Goal: Information Seeking & Learning: Learn about a topic

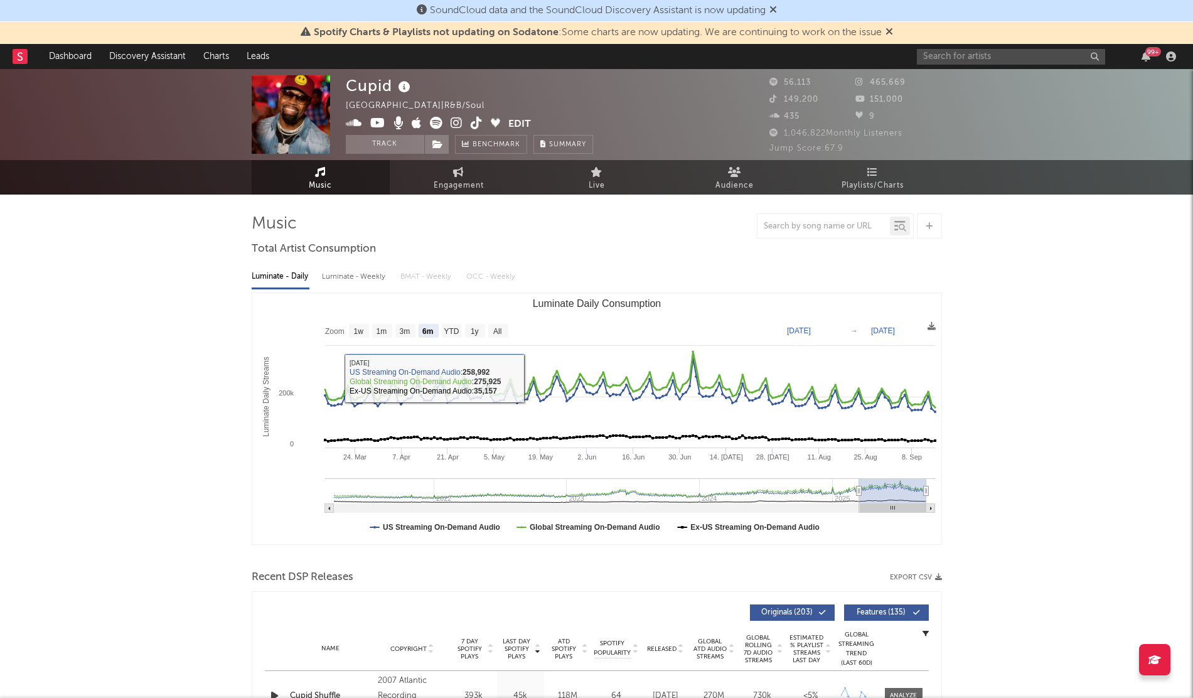
select select "6m"
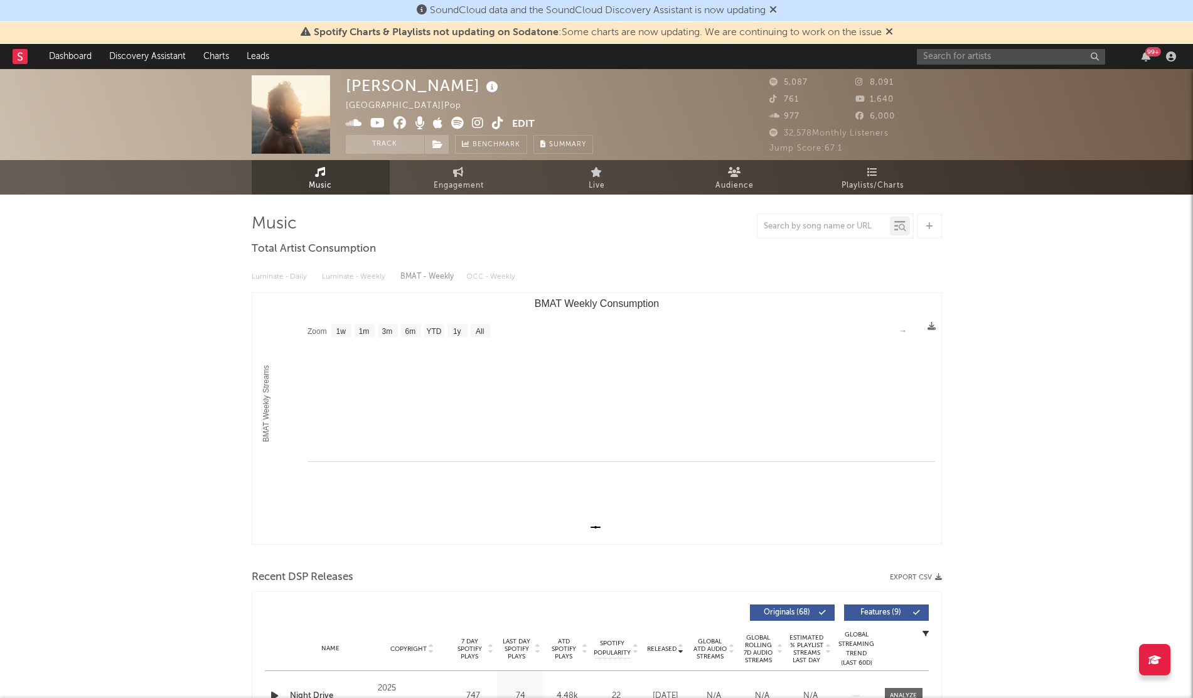
select select "1w"
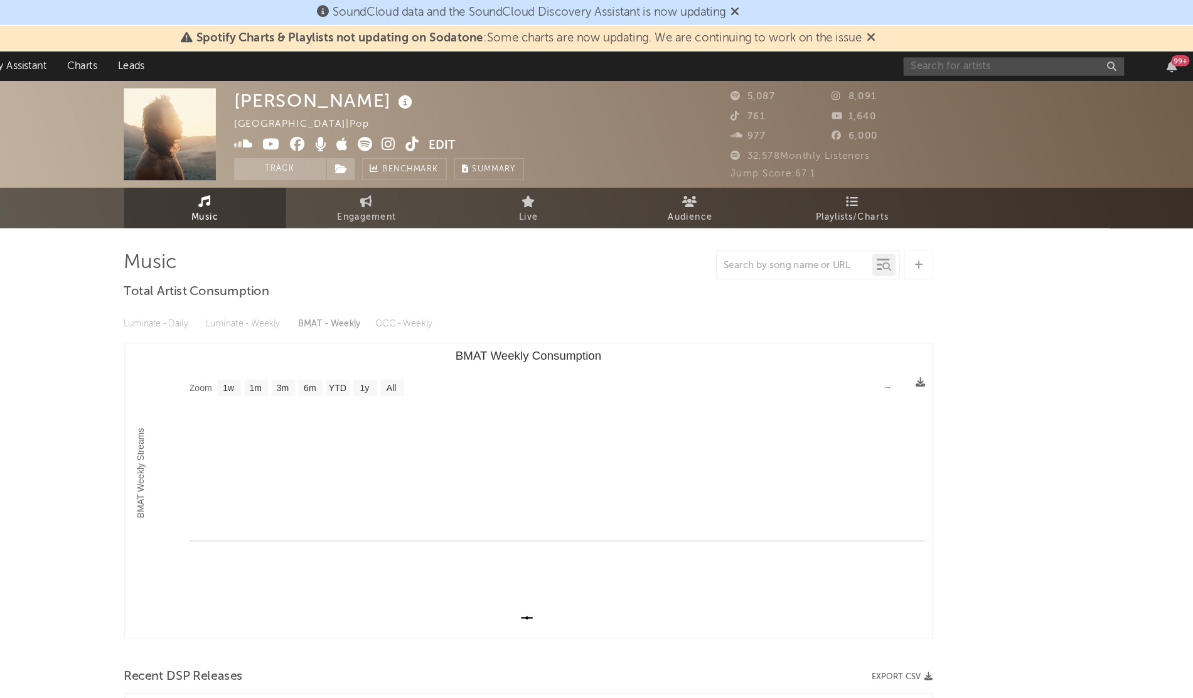
click at [949, 50] on input "text" at bounding box center [1011, 57] width 188 height 16
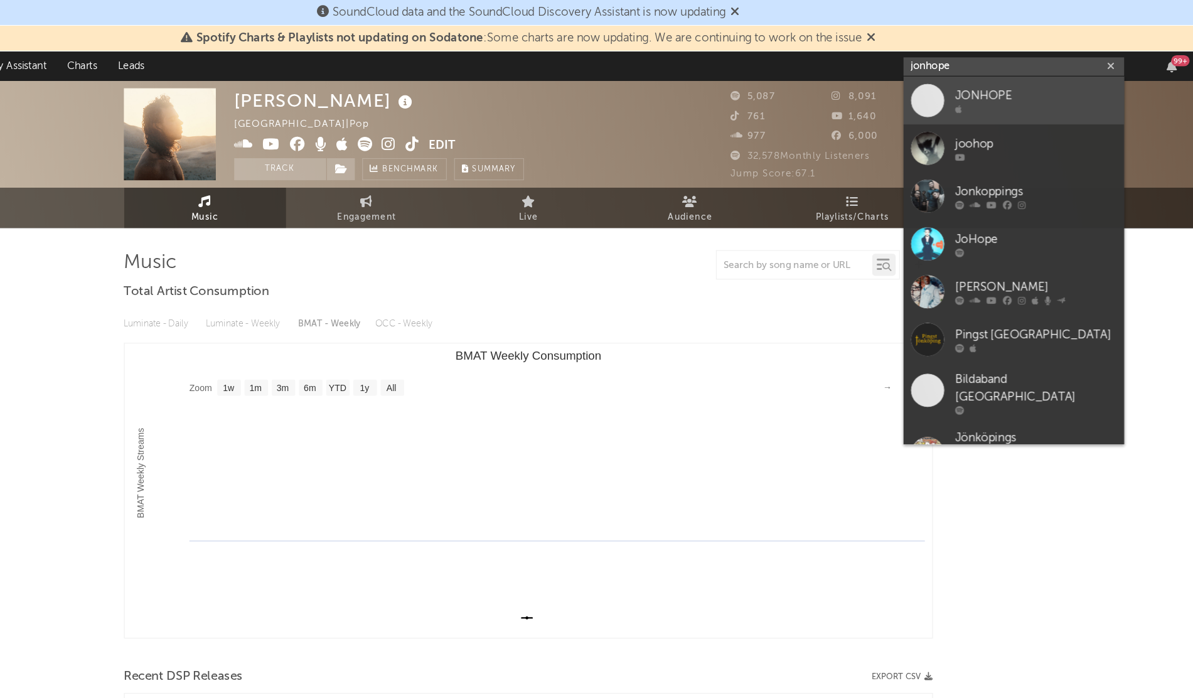
type input "jonhope"
click at [968, 84] on div "JONHOPE" at bounding box center [1030, 81] width 138 height 15
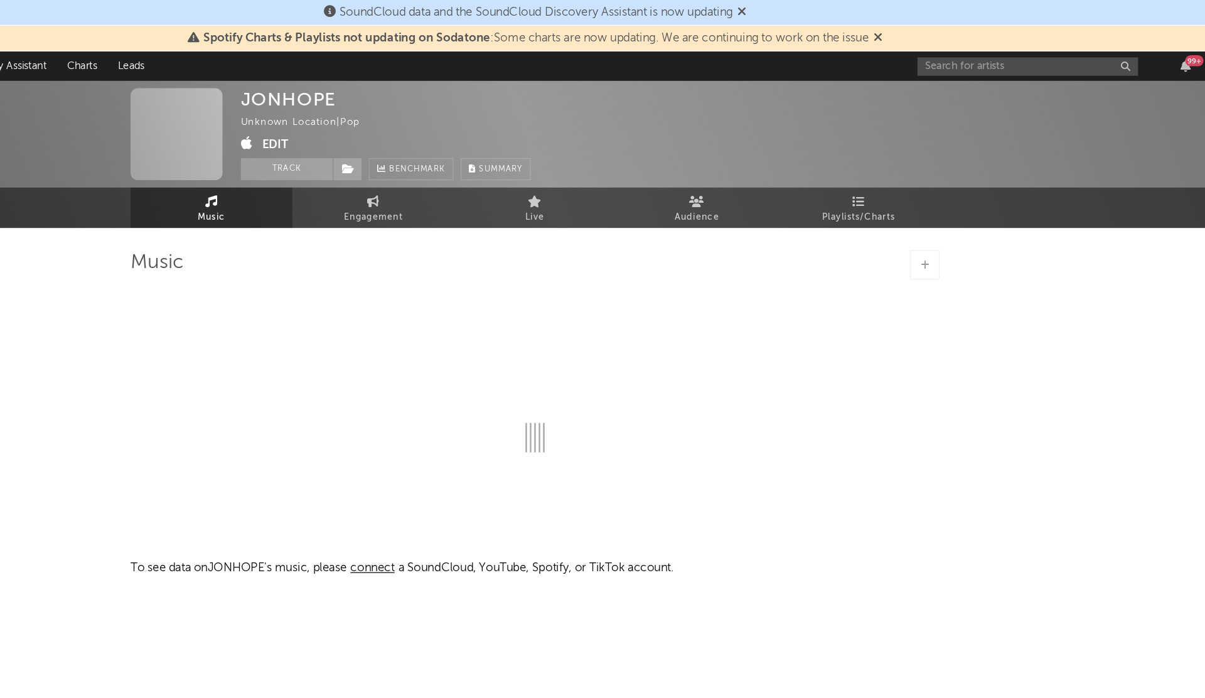
select select "1w"
